Goal: Task Accomplishment & Management: Use online tool/utility

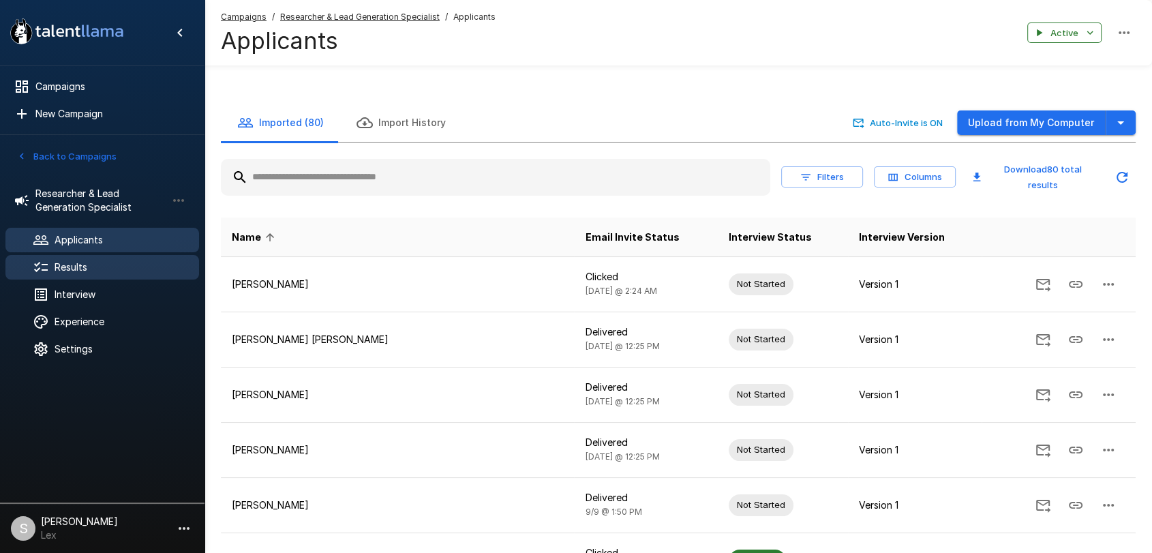
click at [66, 268] on span "Results" at bounding box center [122, 267] width 134 height 14
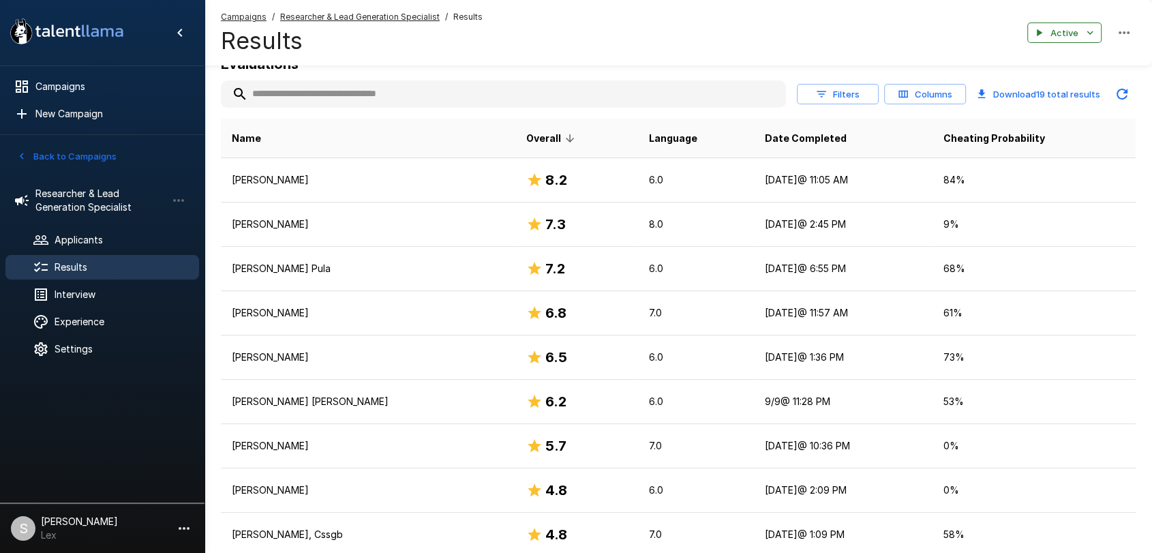
scroll to position [205, 0]
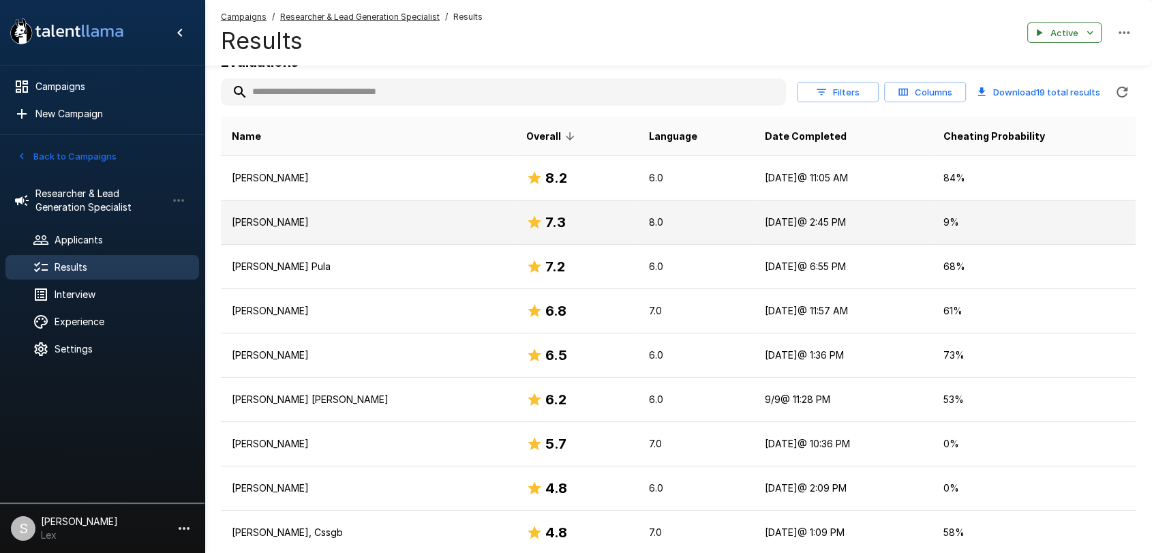
click at [323, 227] on p "[PERSON_NAME]" at bounding box center [368, 222] width 273 height 14
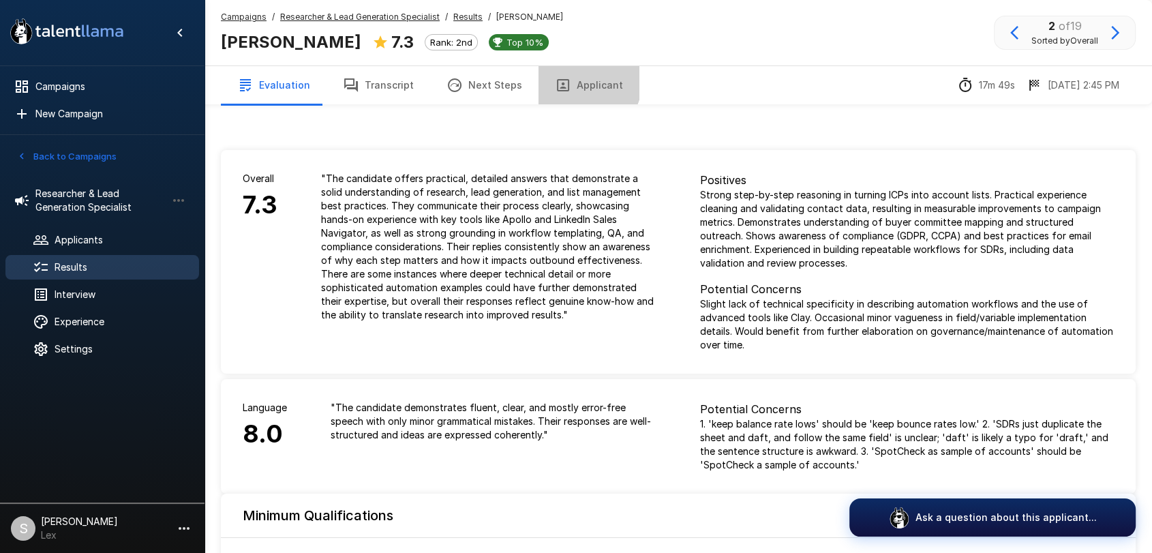
click at [573, 82] on button "Applicant" at bounding box center [588, 85] width 101 height 38
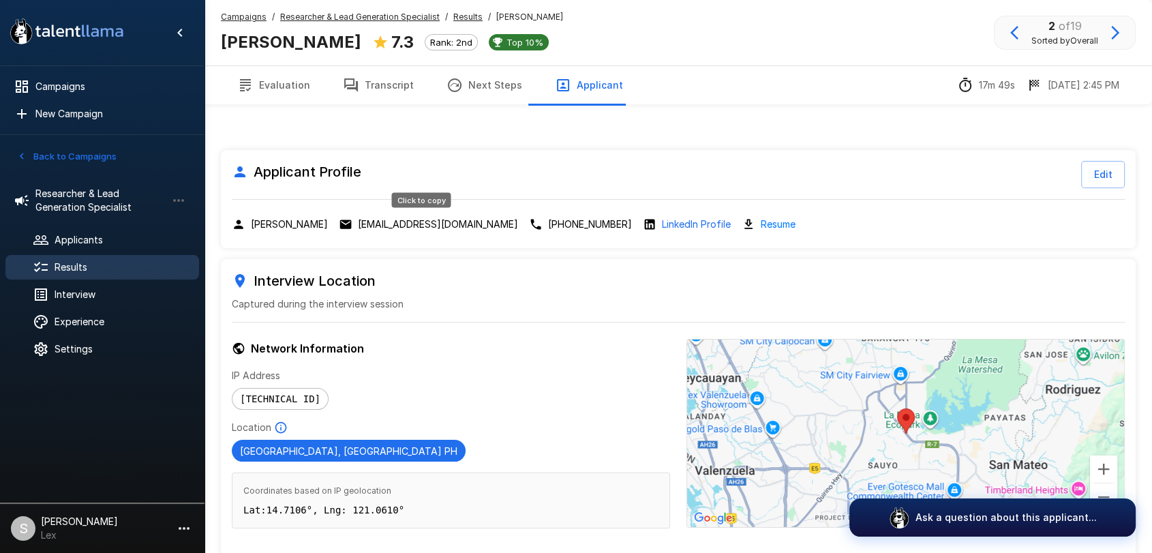
click at [395, 225] on p "[EMAIL_ADDRESS][DOMAIN_NAME]" at bounding box center [438, 224] width 160 height 14
click at [66, 260] on span "Results" at bounding box center [122, 267] width 134 height 14
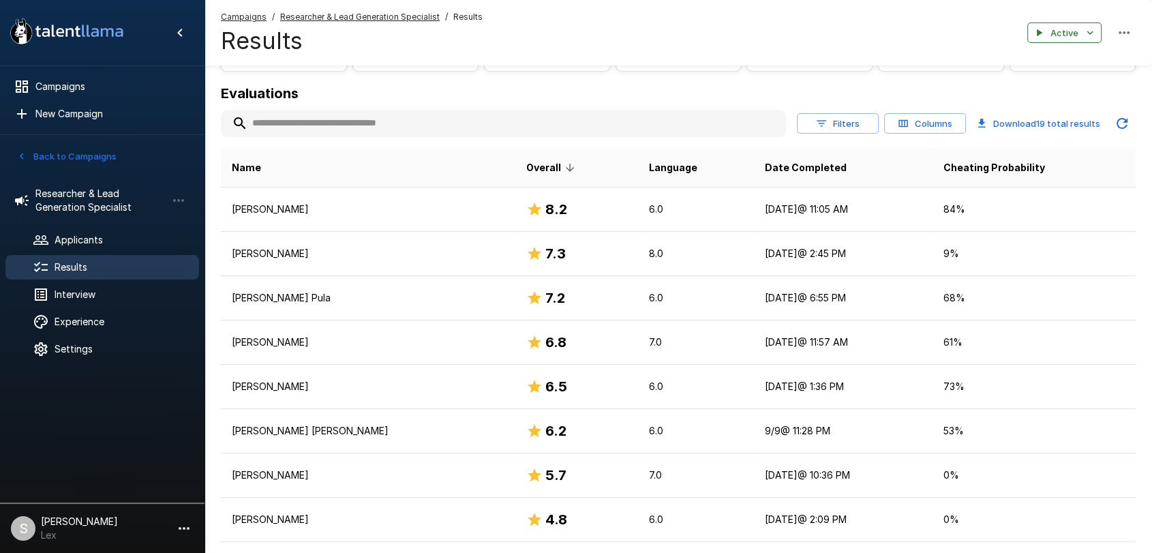
scroll to position [191, 0]
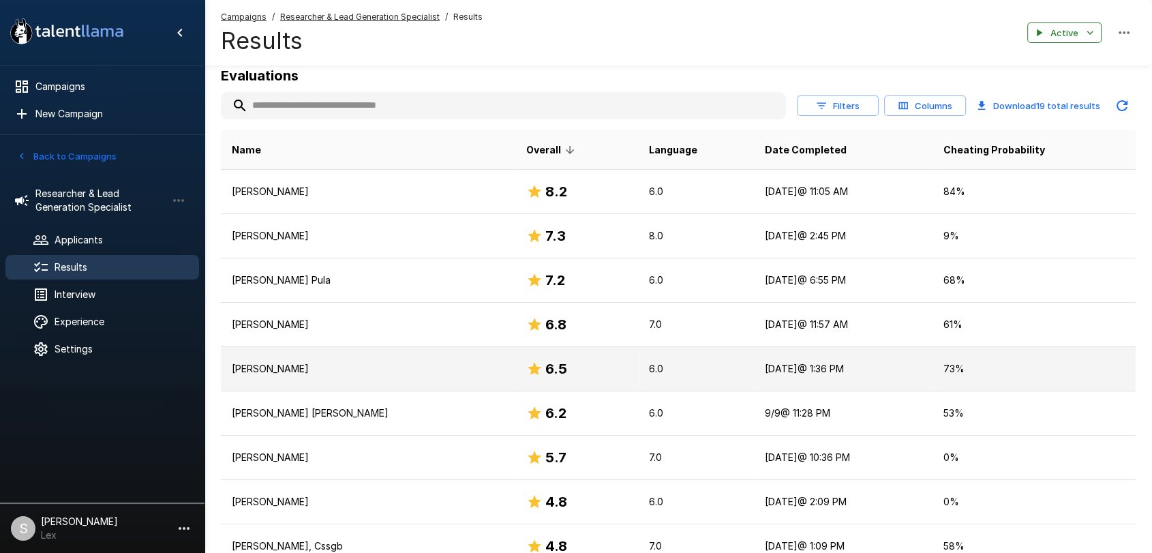
click at [299, 366] on p "[PERSON_NAME]" at bounding box center [368, 369] width 273 height 14
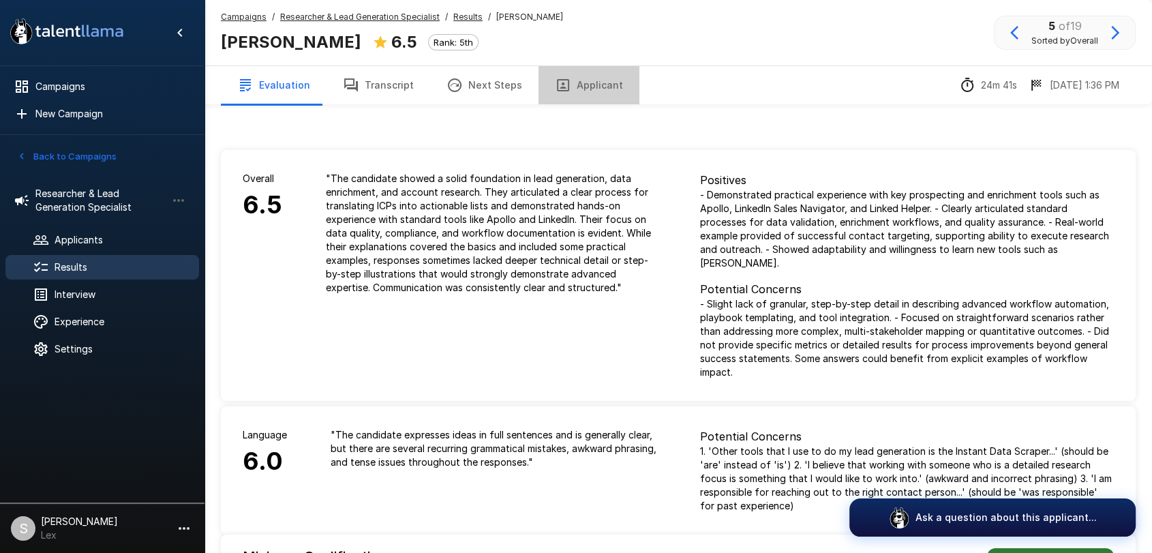
click at [583, 87] on button "Applicant" at bounding box center [588, 85] width 101 height 38
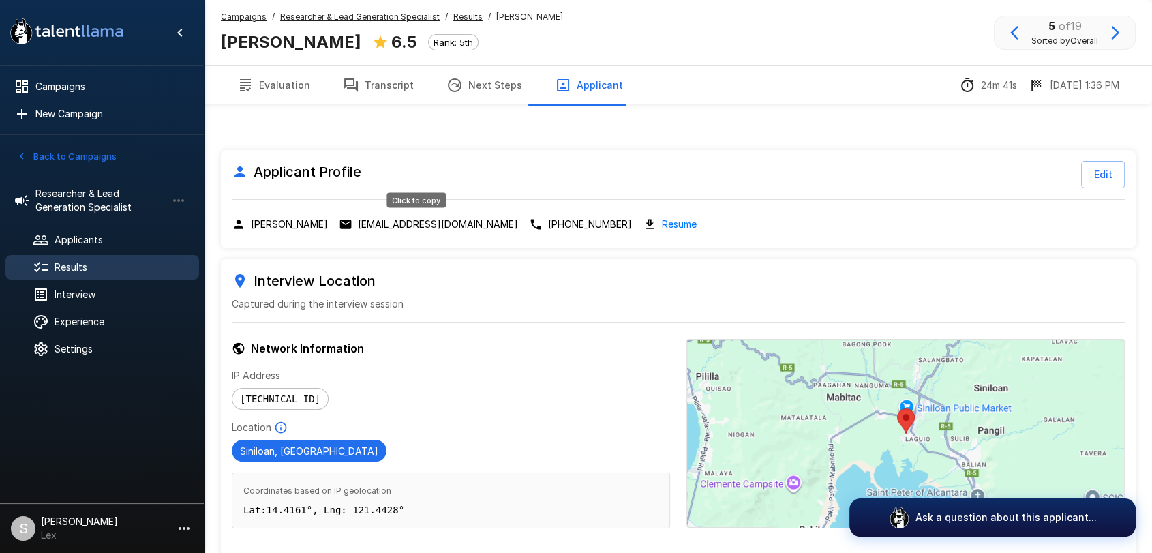
click at [414, 223] on p "[EMAIL_ADDRESS][DOMAIN_NAME]" at bounding box center [438, 224] width 160 height 14
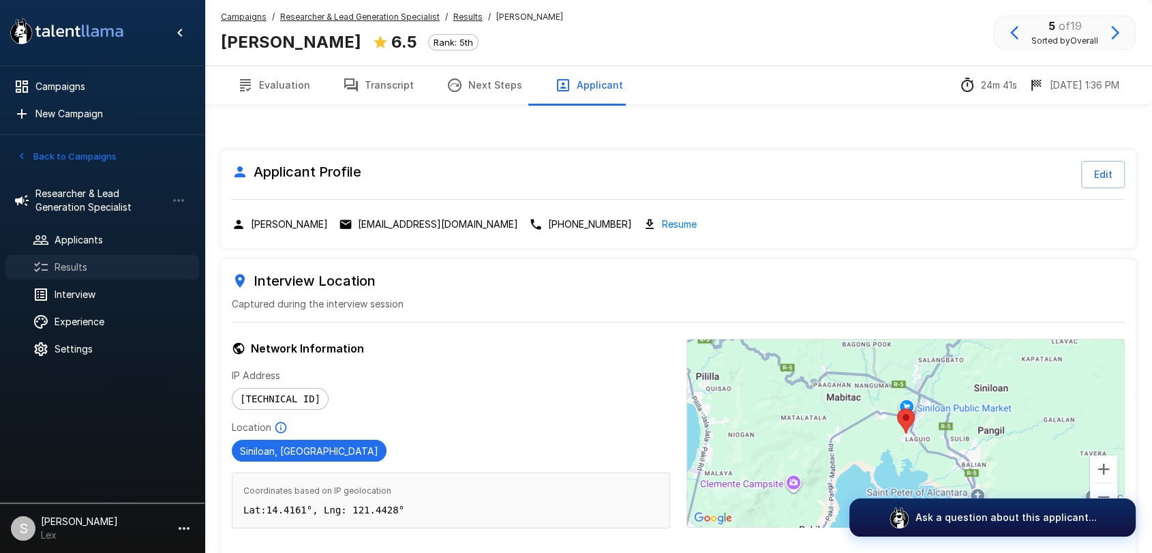
click at [51, 258] on div "Results" at bounding box center [102, 267] width 194 height 25
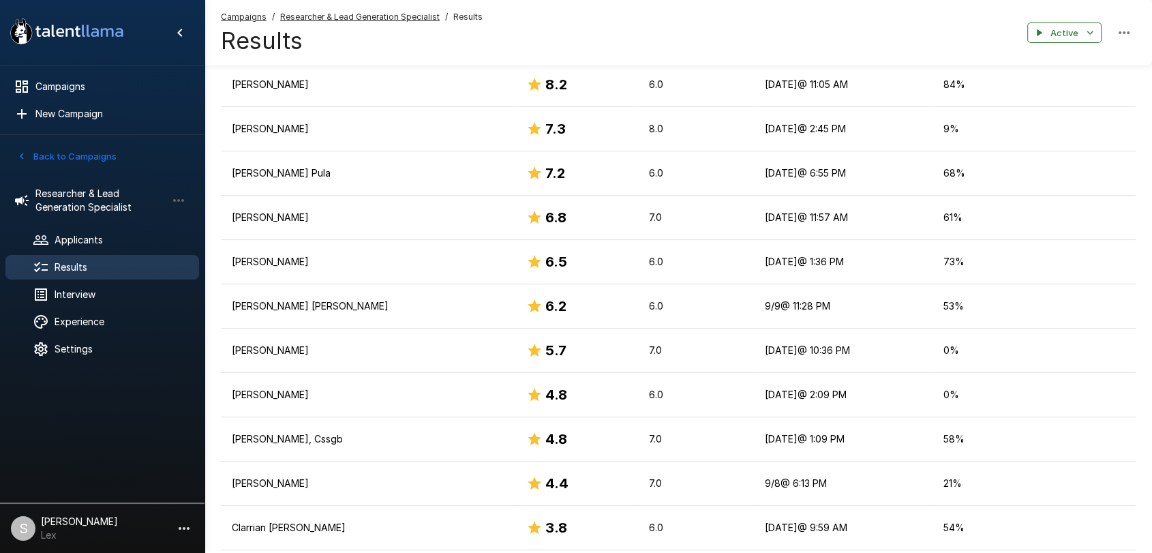
scroll to position [301, 0]
